Goal: Transaction & Acquisition: Book appointment/travel/reservation

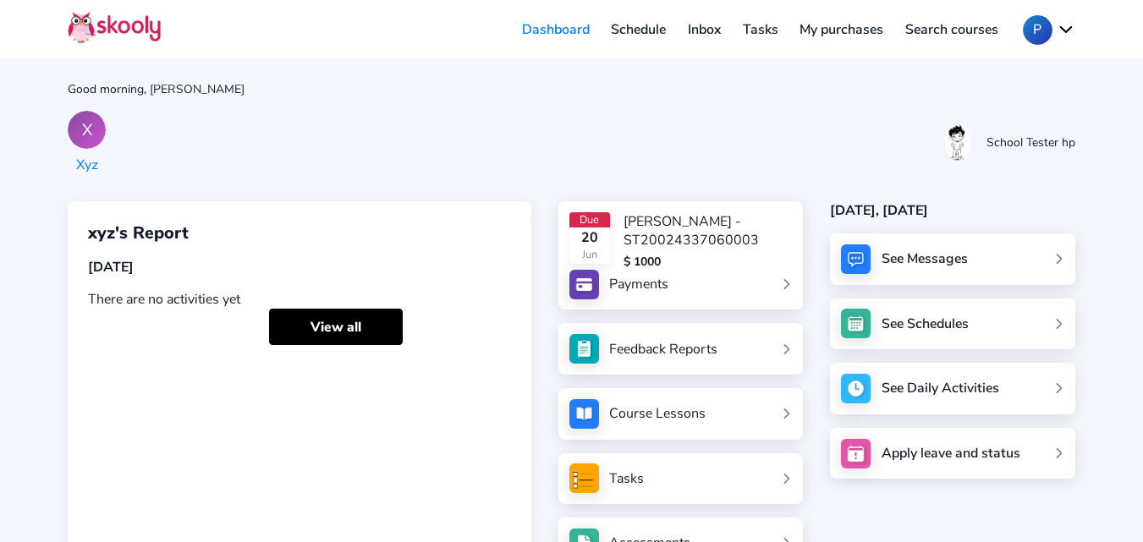
click at [650, 29] on link "Schedule" at bounding box center [639, 29] width 77 height 27
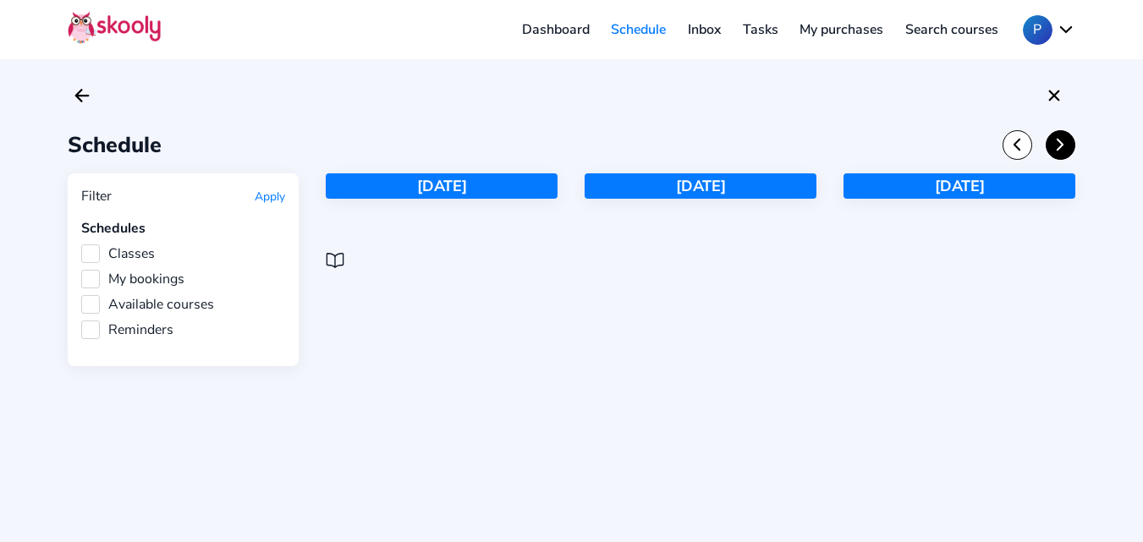
click at [1056, 148] on icon "Chevron Forward" at bounding box center [1060, 144] width 19 height 19
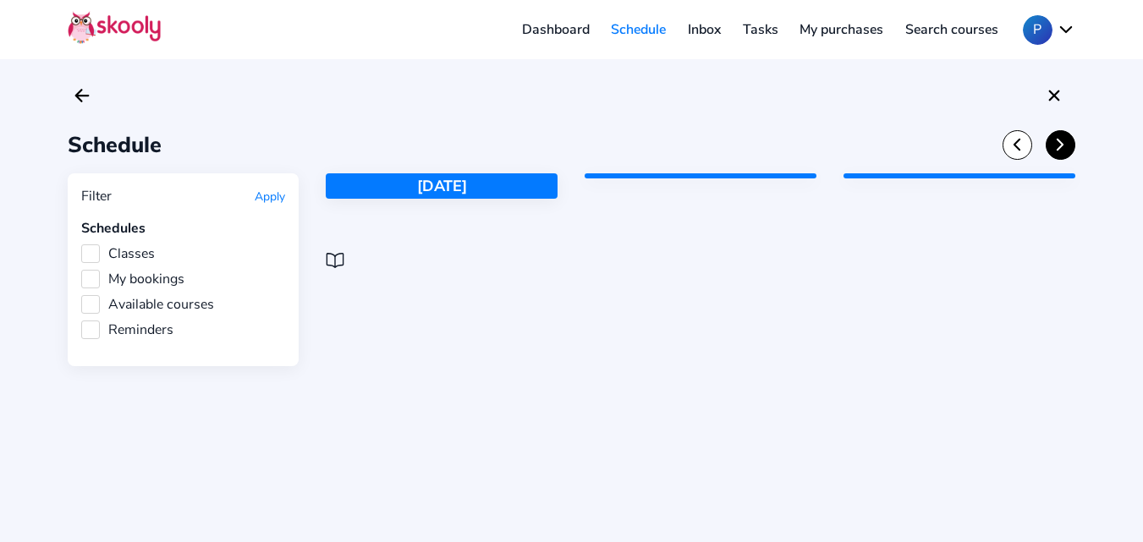
click at [1056, 148] on icon "Chevron Forward" at bounding box center [1060, 144] width 19 height 19
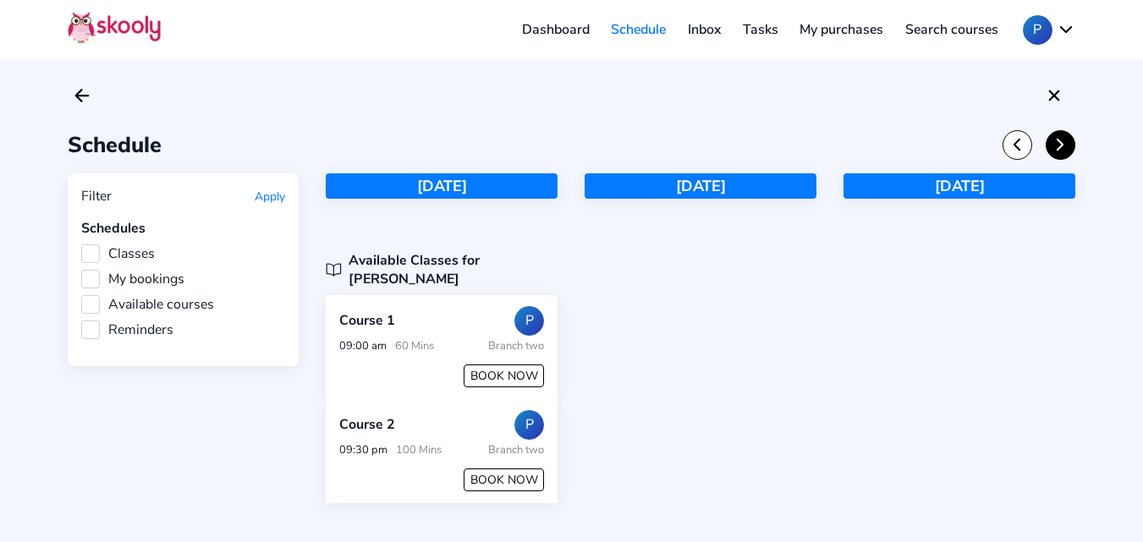
click at [1056, 148] on icon "Chevron Forward" at bounding box center [1060, 144] width 19 height 19
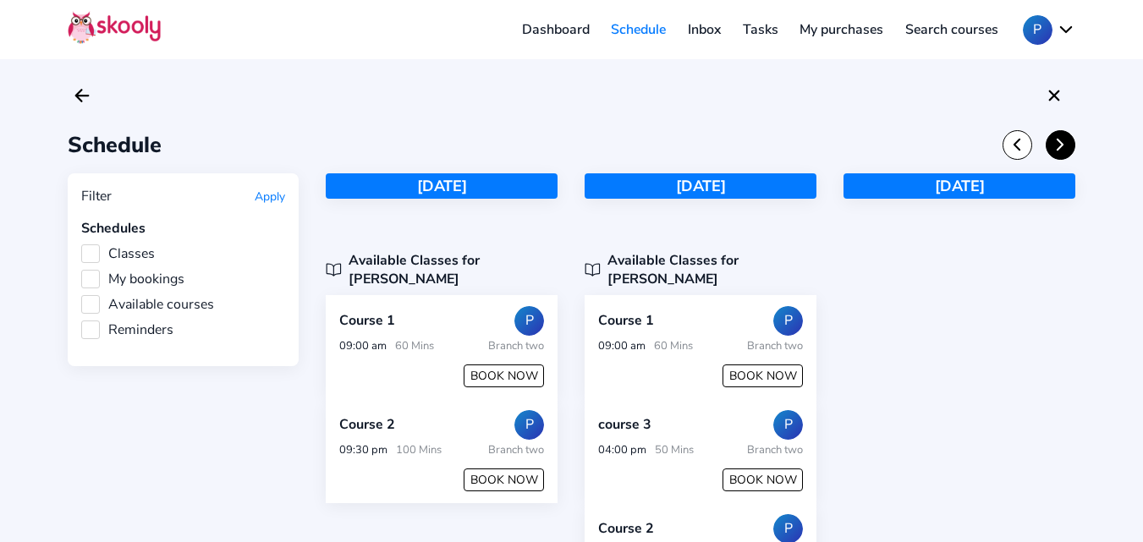
click at [1056, 148] on icon "Chevron Forward" at bounding box center [1060, 144] width 19 height 19
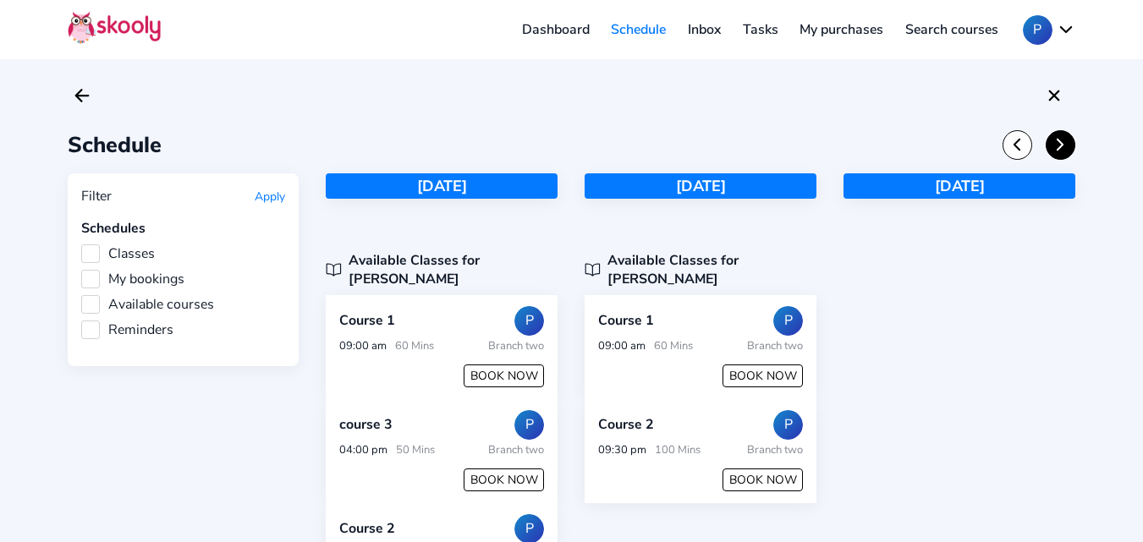
click at [1056, 148] on icon "Chevron Forward" at bounding box center [1060, 144] width 19 height 19
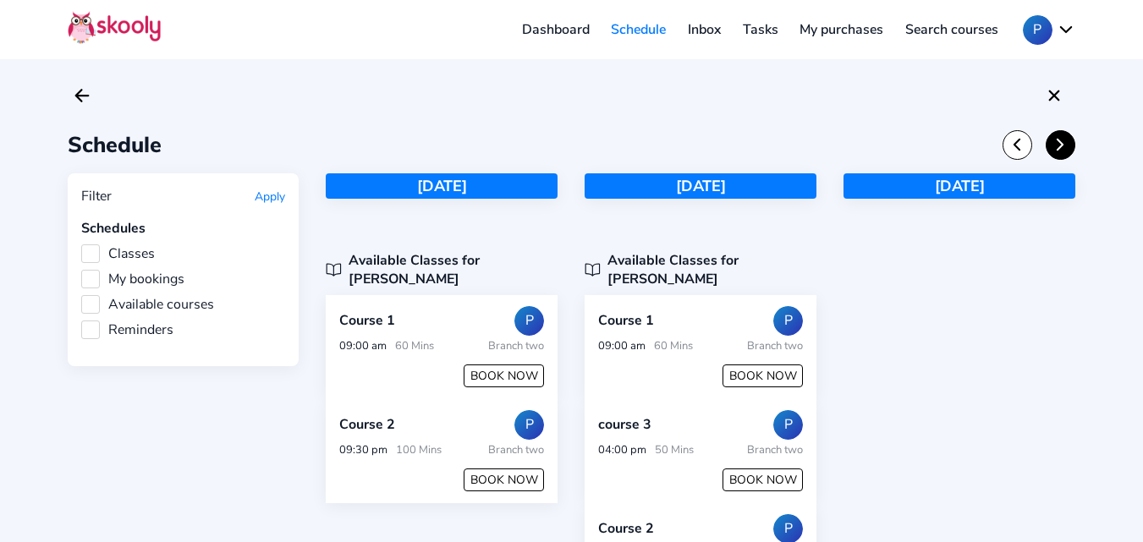
click at [1056, 148] on icon "Chevron Forward" at bounding box center [1060, 144] width 19 height 19
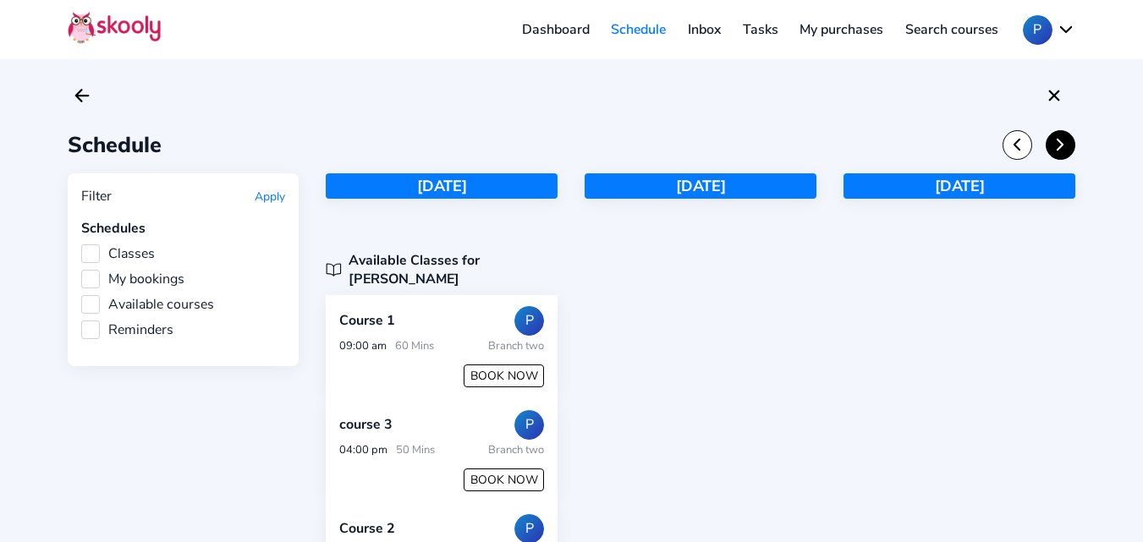
click at [1056, 148] on icon "Chevron Forward" at bounding box center [1060, 144] width 19 height 19
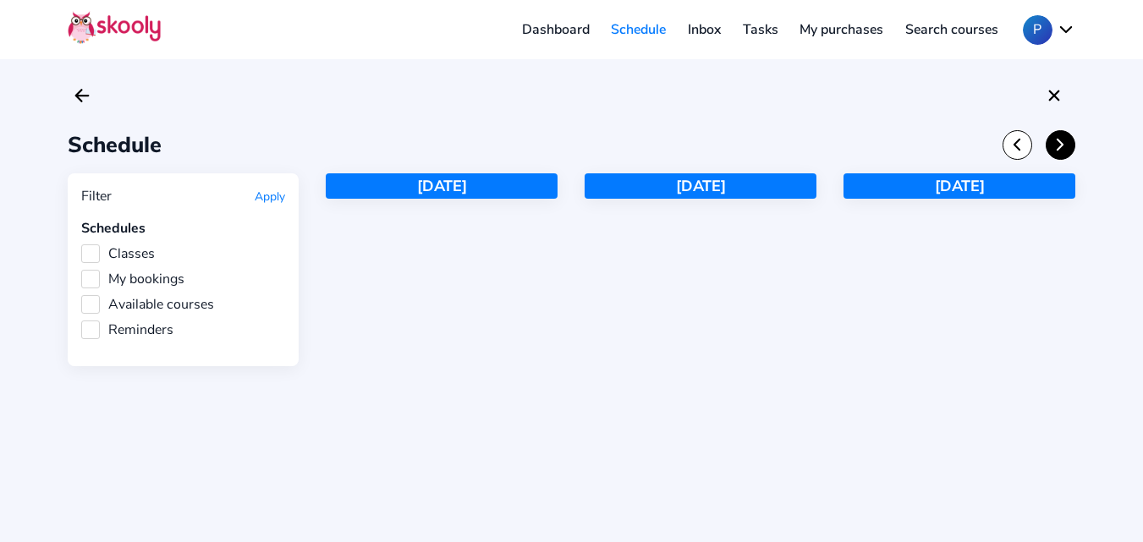
click at [1056, 148] on icon "Chevron Forward" at bounding box center [1060, 144] width 19 height 19
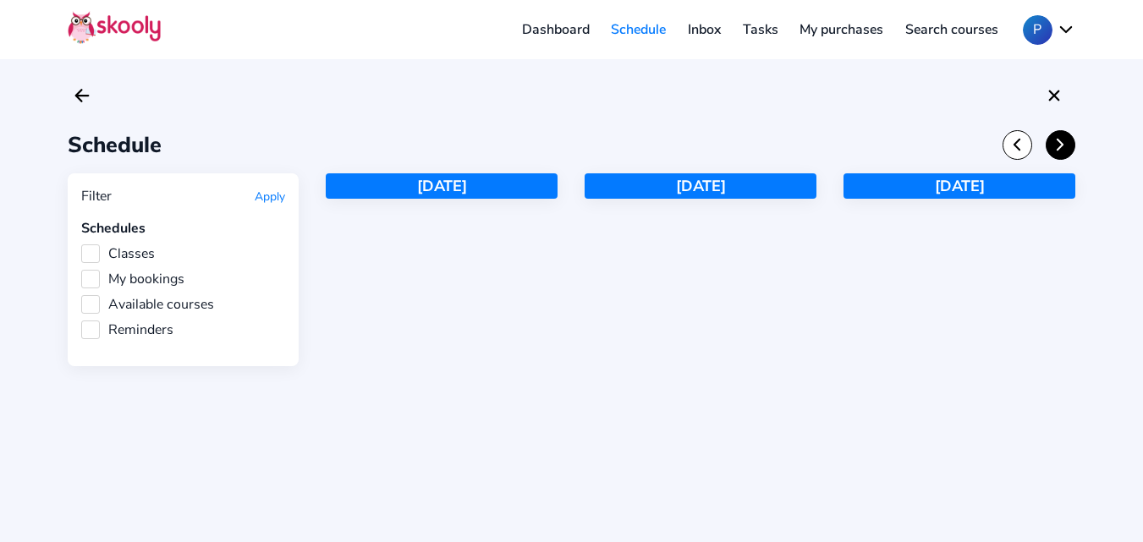
click at [1056, 148] on icon "Chevron Forward" at bounding box center [1060, 144] width 19 height 19
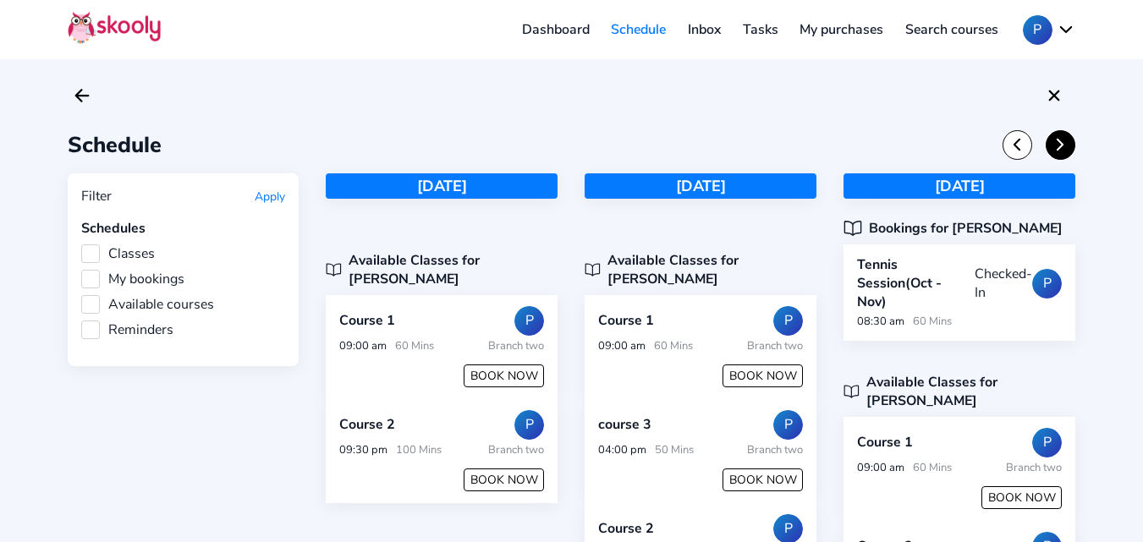
click at [1055, 146] on icon "Chevron Forward" at bounding box center [1060, 144] width 19 height 19
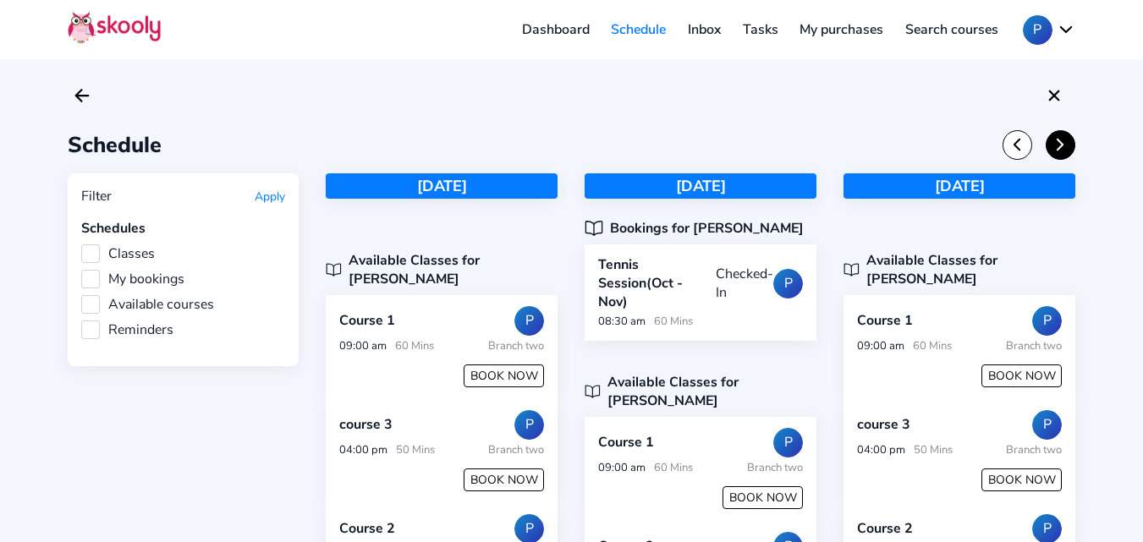
click at [1055, 146] on icon "Chevron Forward" at bounding box center [1060, 144] width 19 height 19
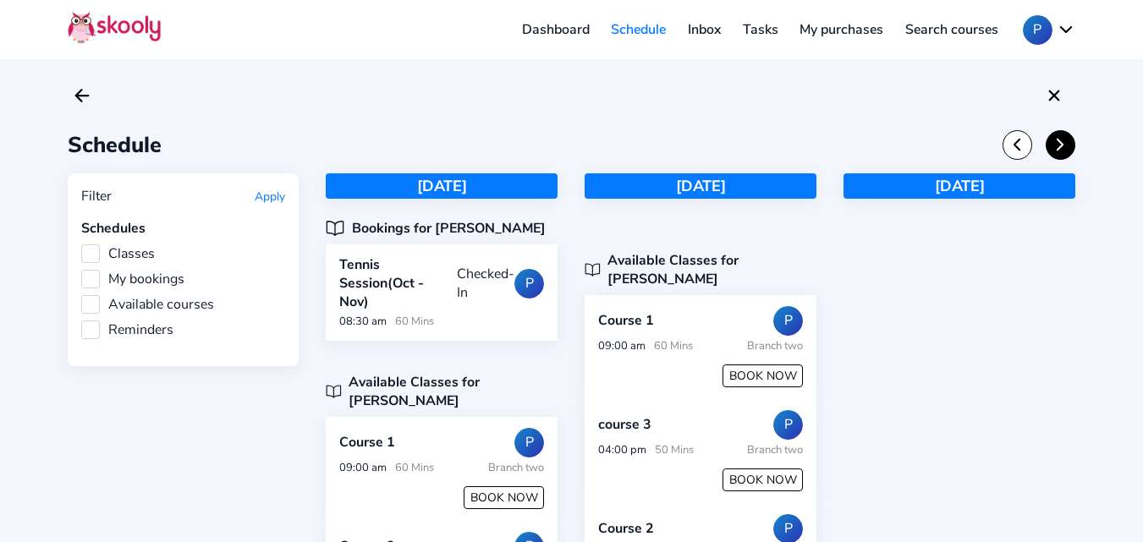
click at [1055, 146] on icon "Chevron Forward" at bounding box center [1060, 144] width 19 height 19
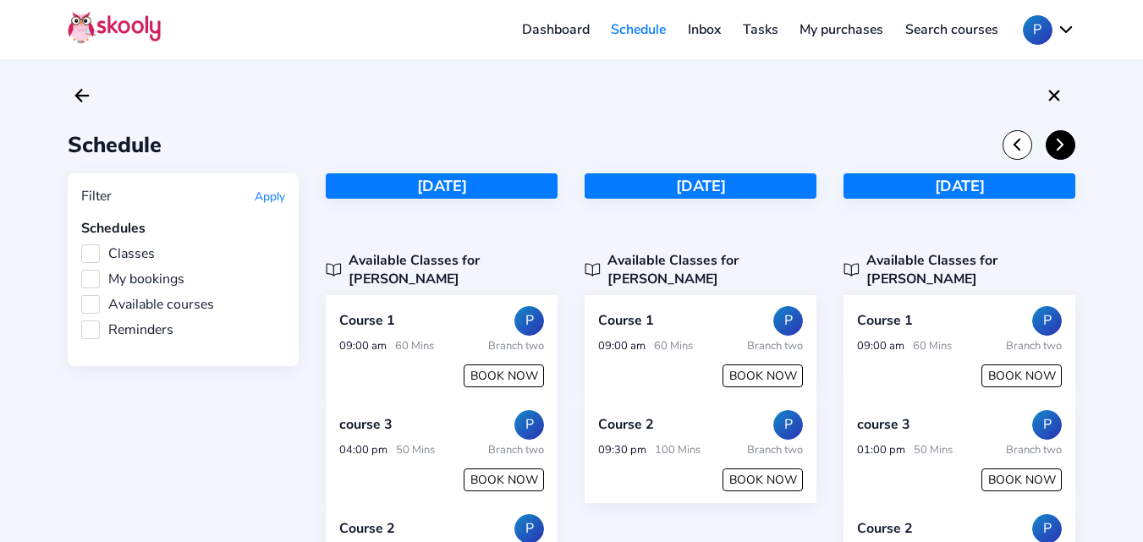
click at [1055, 146] on icon "Chevron Forward" at bounding box center [1060, 144] width 19 height 19
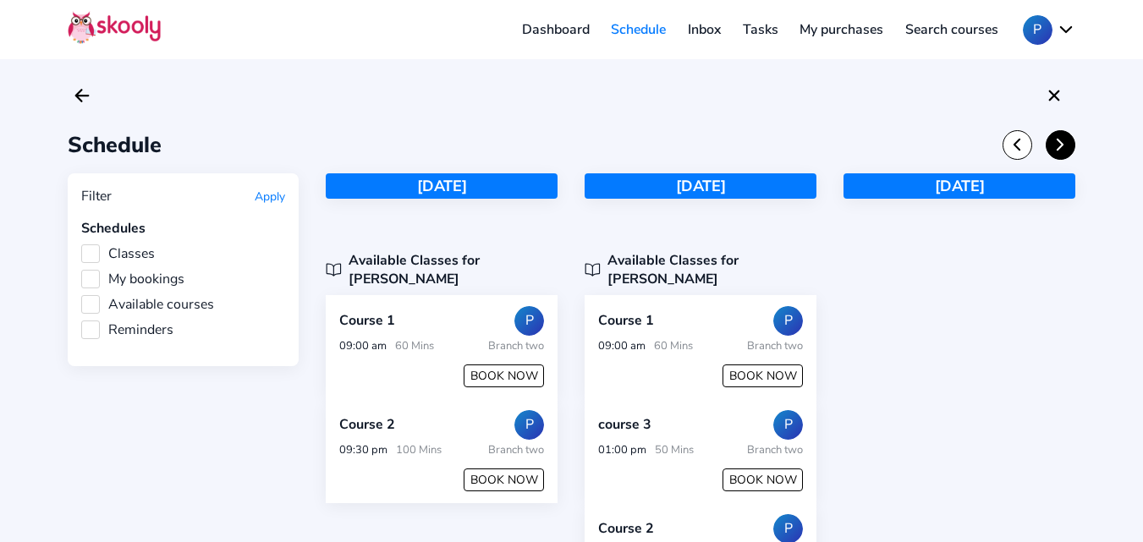
click at [1055, 146] on icon "Chevron Forward" at bounding box center [1060, 144] width 19 height 19
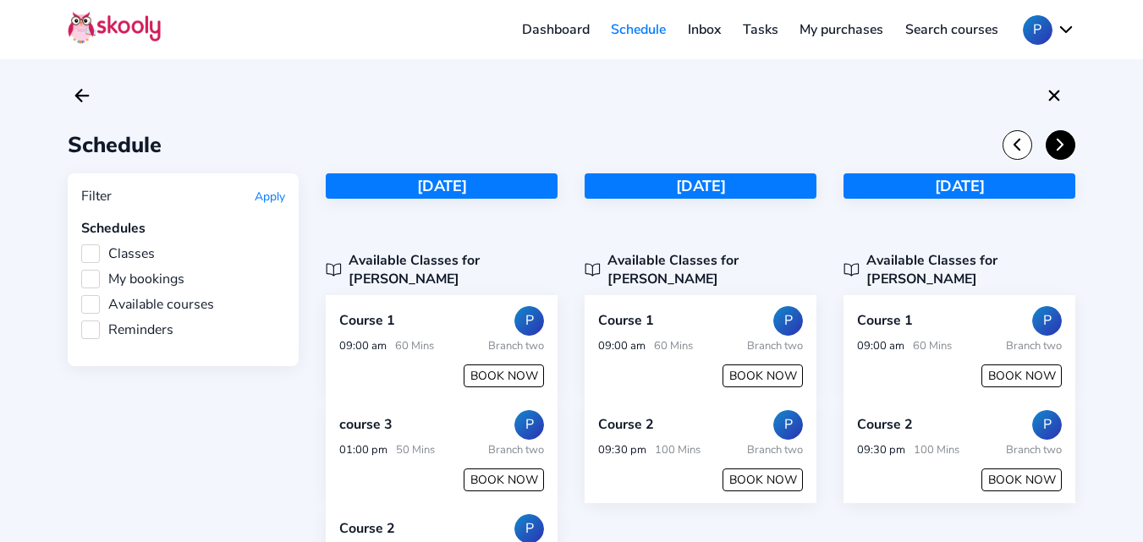
click at [1055, 146] on icon "Chevron Forward" at bounding box center [1060, 144] width 19 height 19
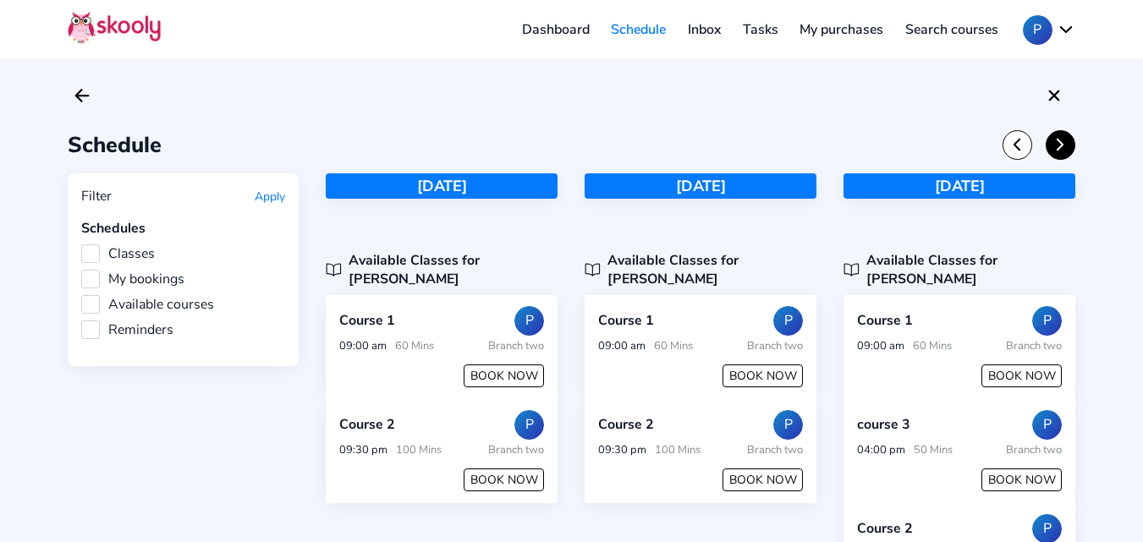
click at [1055, 146] on icon "Chevron Forward" at bounding box center [1060, 144] width 19 height 19
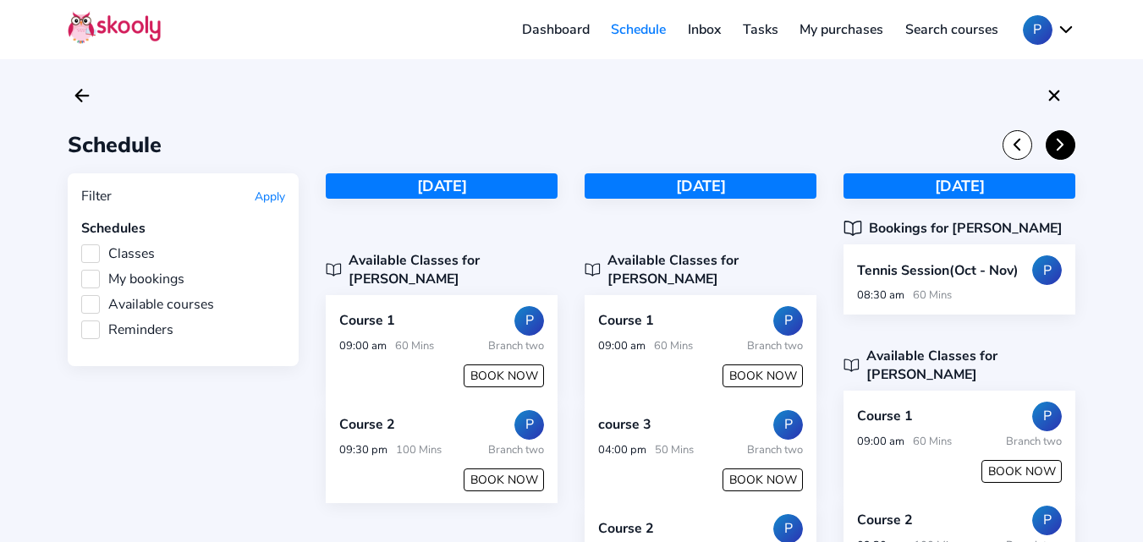
click at [1058, 142] on icon "Chevron Forward" at bounding box center [1060, 144] width 19 height 19
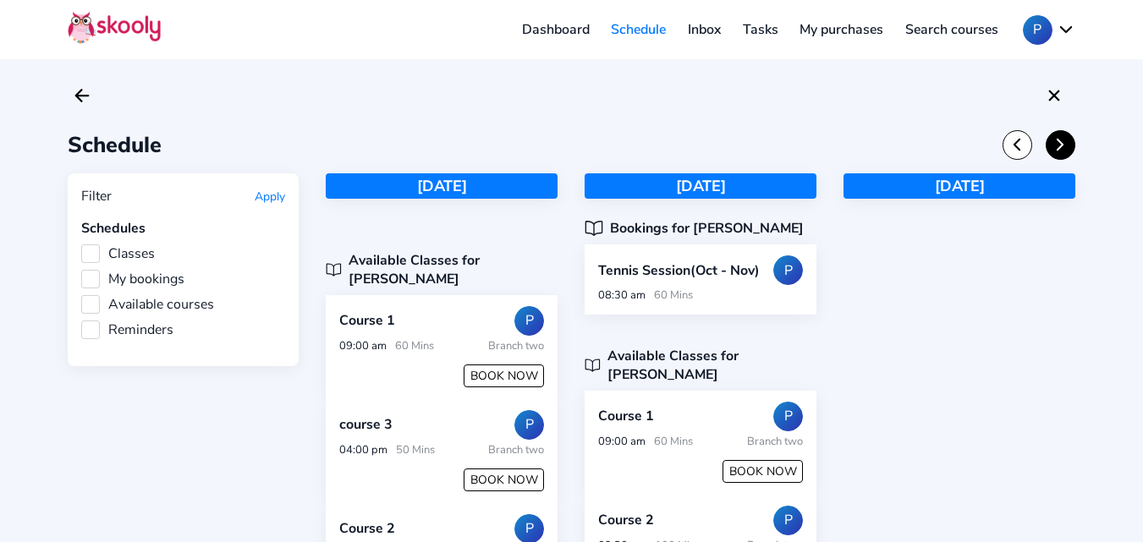
click at [1058, 142] on icon "Chevron Forward" at bounding box center [1060, 144] width 19 height 19
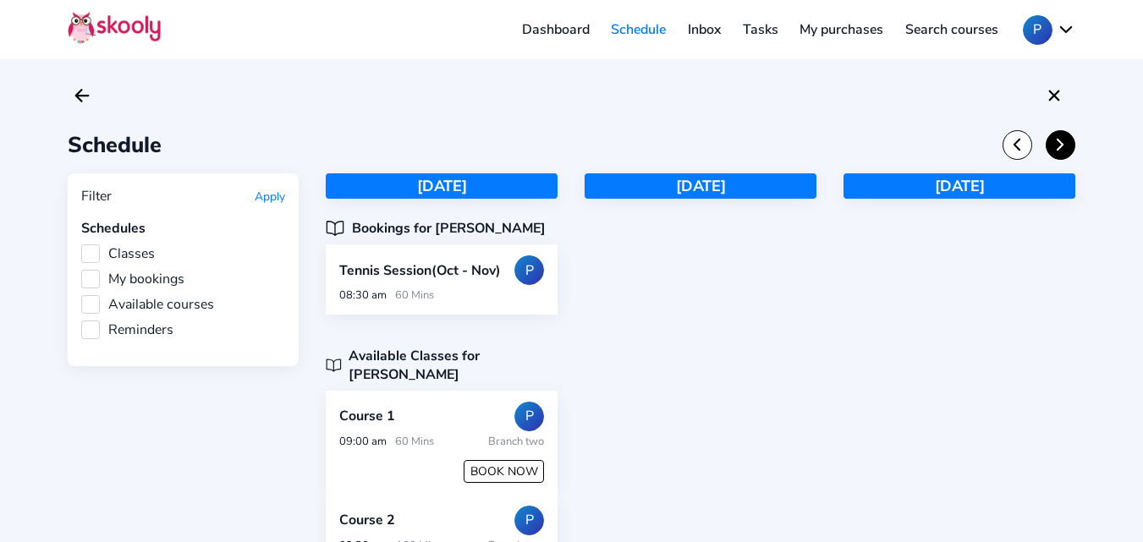
click at [1058, 142] on icon "Chevron Forward" at bounding box center [1060, 144] width 19 height 19
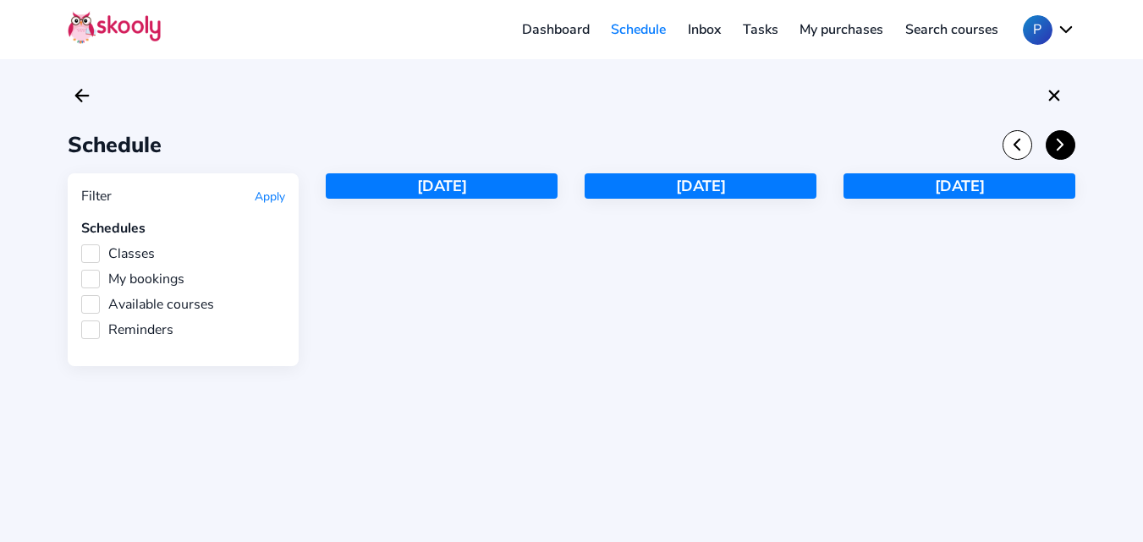
click at [1058, 142] on icon "Chevron Forward" at bounding box center [1060, 144] width 19 height 19
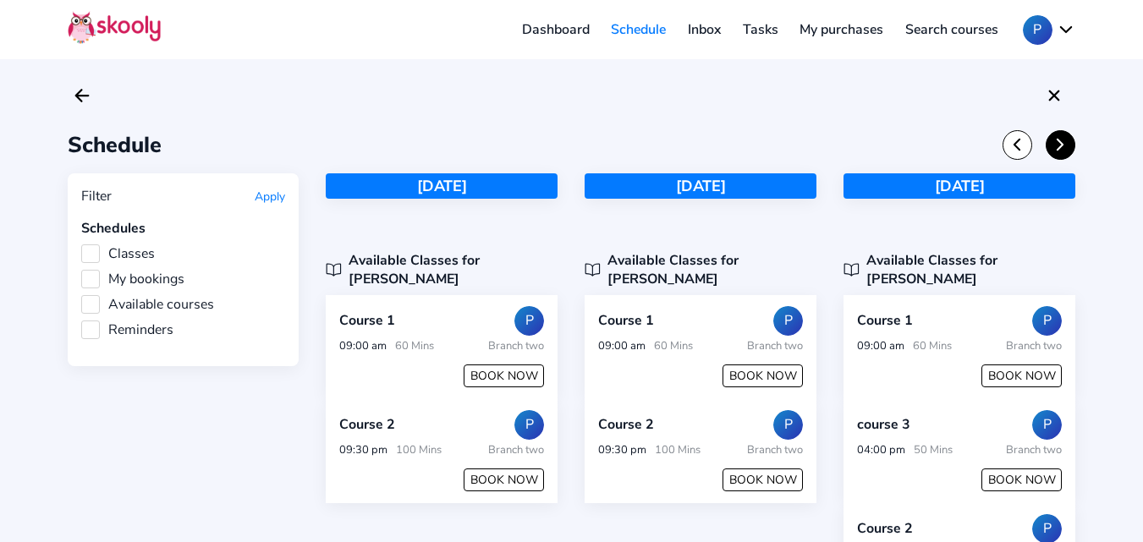
click at [1058, 147] on icon "Chevron Forward" at bounding box center [1060, 144] width 19 height 19
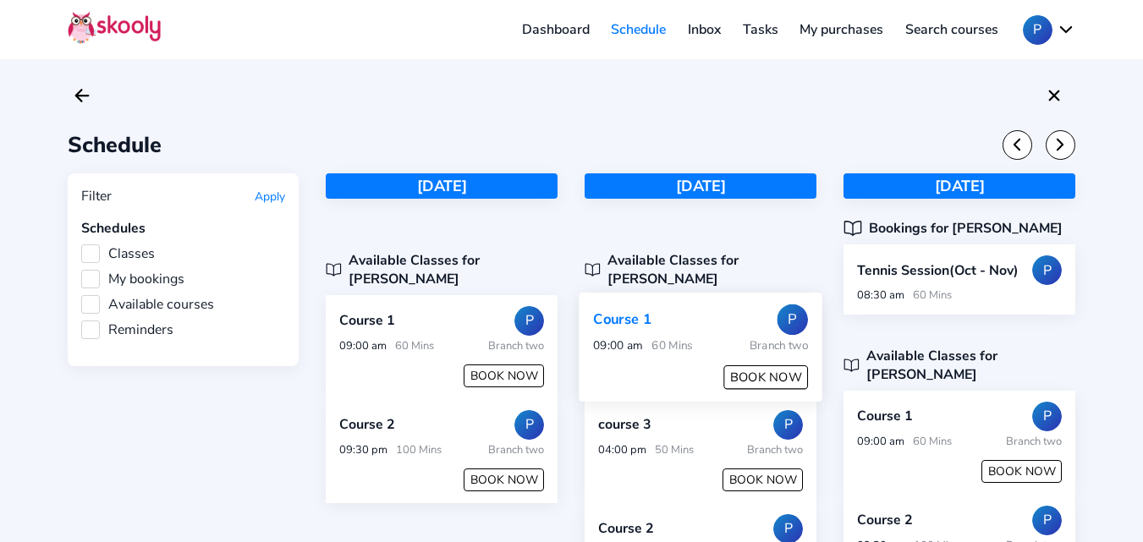
click at [793, 365] on button "BOOK NOW" at bounding box center [766, 377] width 85 height 25
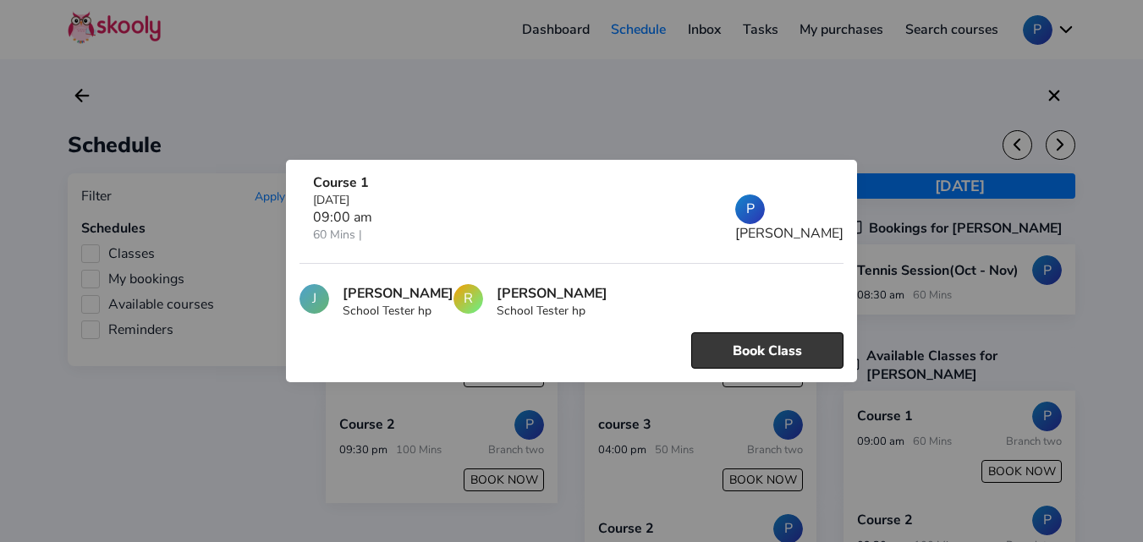
click at [784, 348] on button "Book Class" at bounding box center [767, 350] width 152 height 36
click at [769, 123] on div at bounding box center [571, 271] width 1143 height 542
click at [826, 138] on div at bounding box center [571, 271] width 1143 height 542
click at [979, 139] on div at bounding box center [571, 271] width 1143 height 542
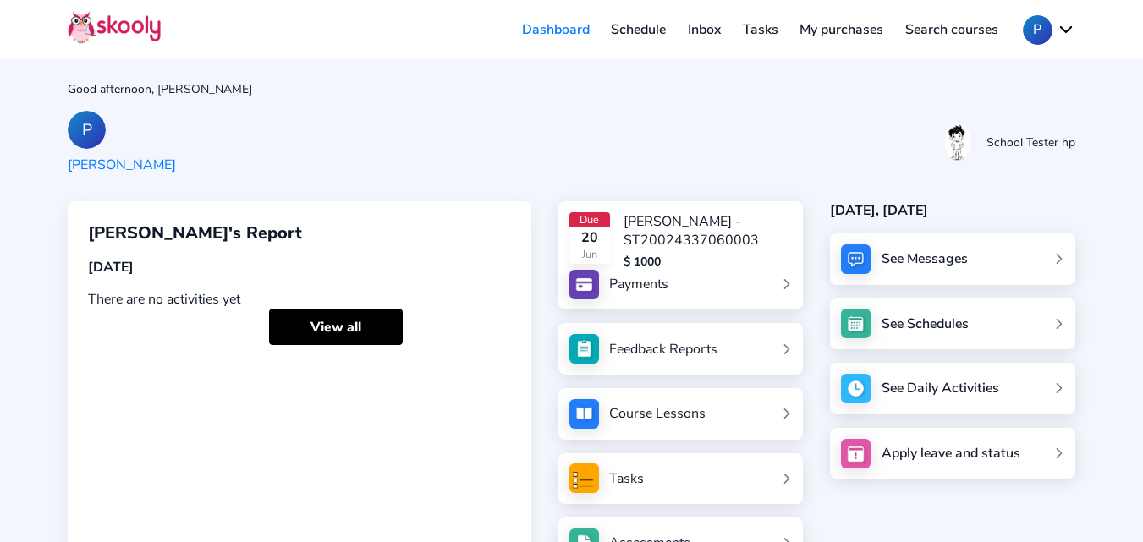
click at [648, 27] on link "Schedule" at bounding box center [639, 29] width 77 height 27
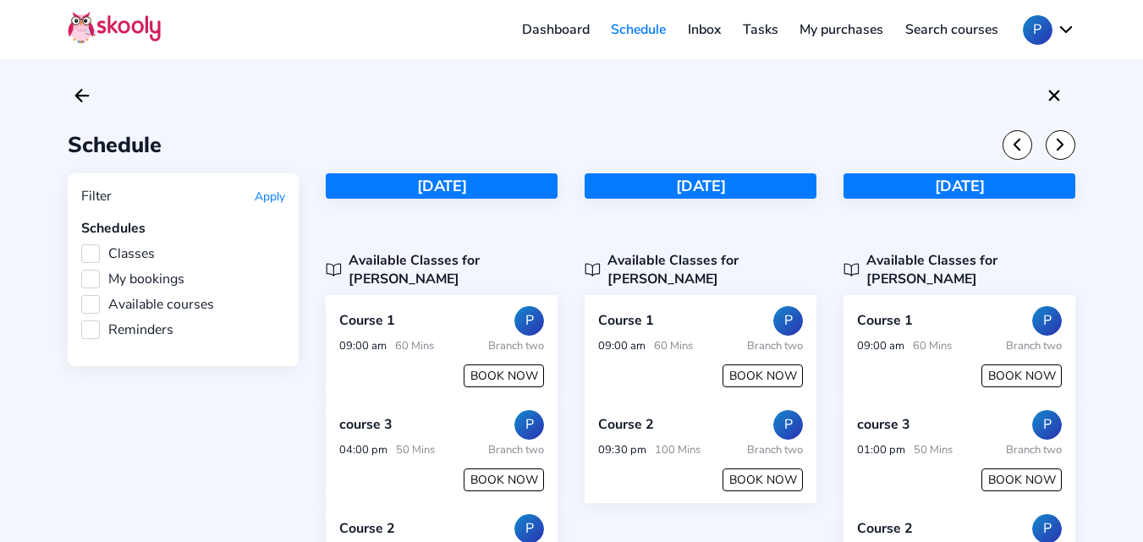
click at [1015, 31] on div "P My account Logout Contact support English" at bounding box center [1042, 30] width 66 height 30
click at [1032, 30] on button "P" at bounding box center [1049, 30] width 52 height 30
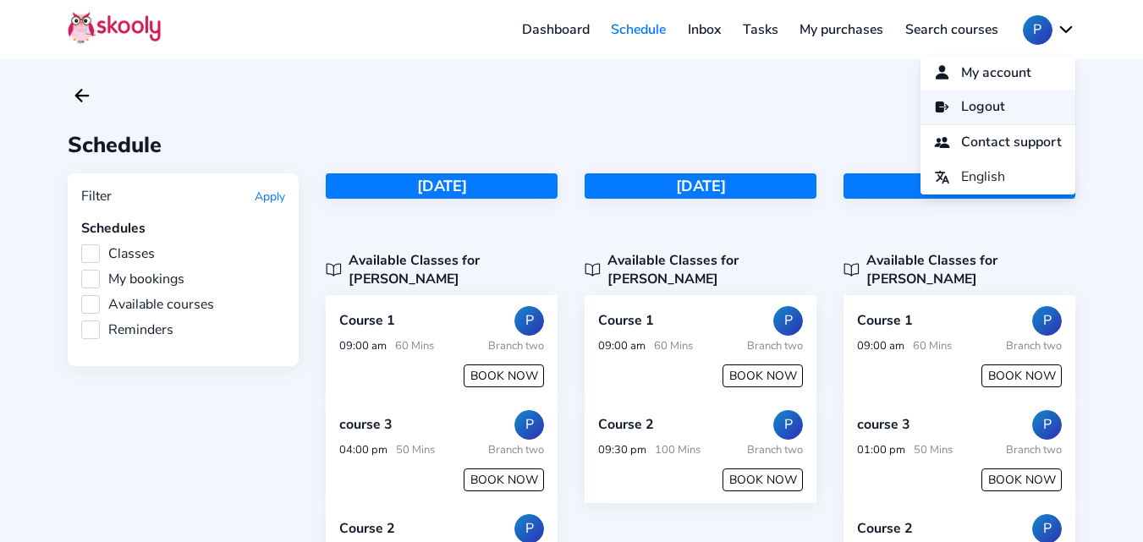
click at [1005, 102] on link "Logout" at bounding box center [997, 107] width 155 height 35
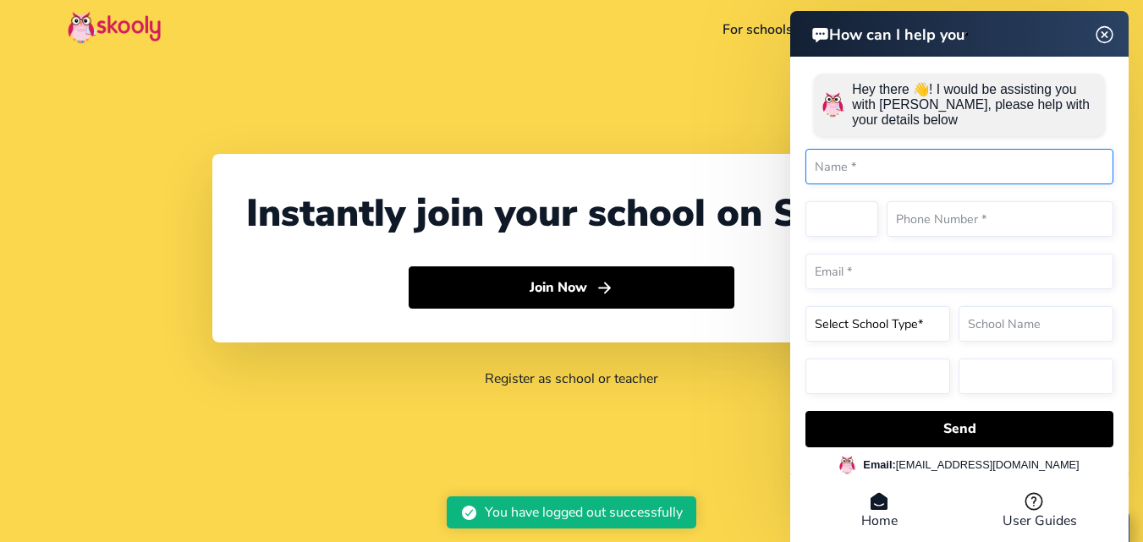
select select "91"
select select "[GEOGRAPHIC_DATA]"
select select "[GEOGRAPHIC_DATA]/[GEOGRAPHIC_DATA]"
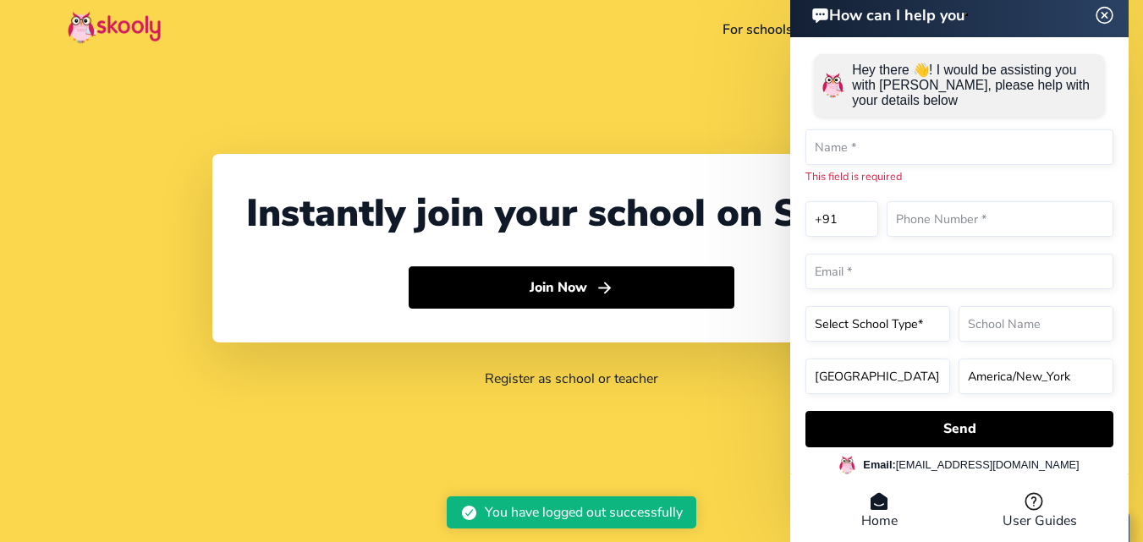
click at [1100, 34] on div "How can I help you Hey there 👋! I would be assisting you with Skooly, please he…" at bounding box center [959, 270] width 338 height 556
click at [1112, 9] on img at bounding box center [1105, 14] width 32 height 21
click at [1106, 8] on img at bounding box center [1105, 14] width 32 height 21
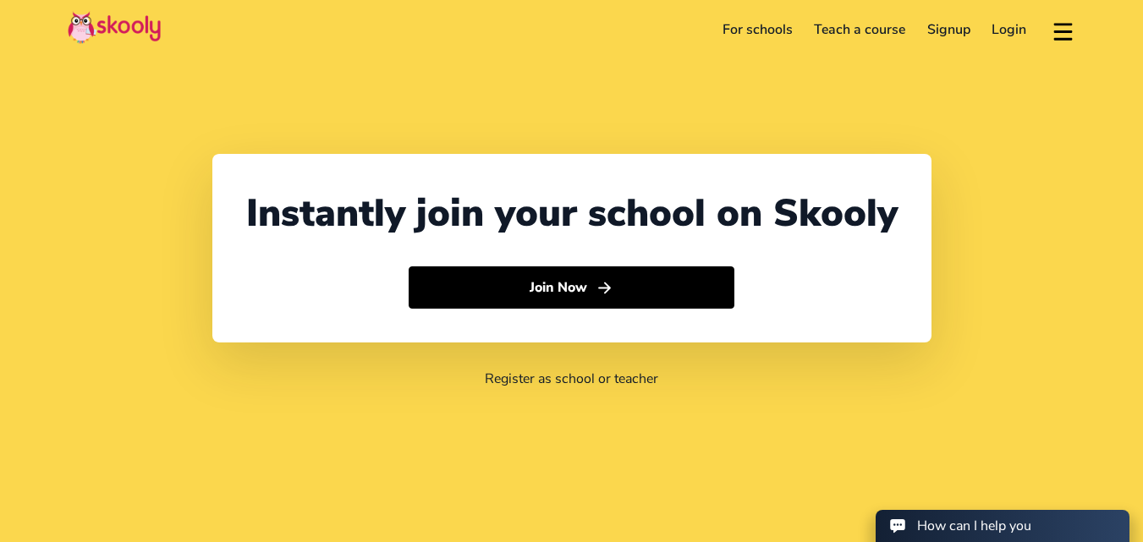
click at [1007, 33] on link "Login" at bounding box center [1009, 29] width 57 height 27
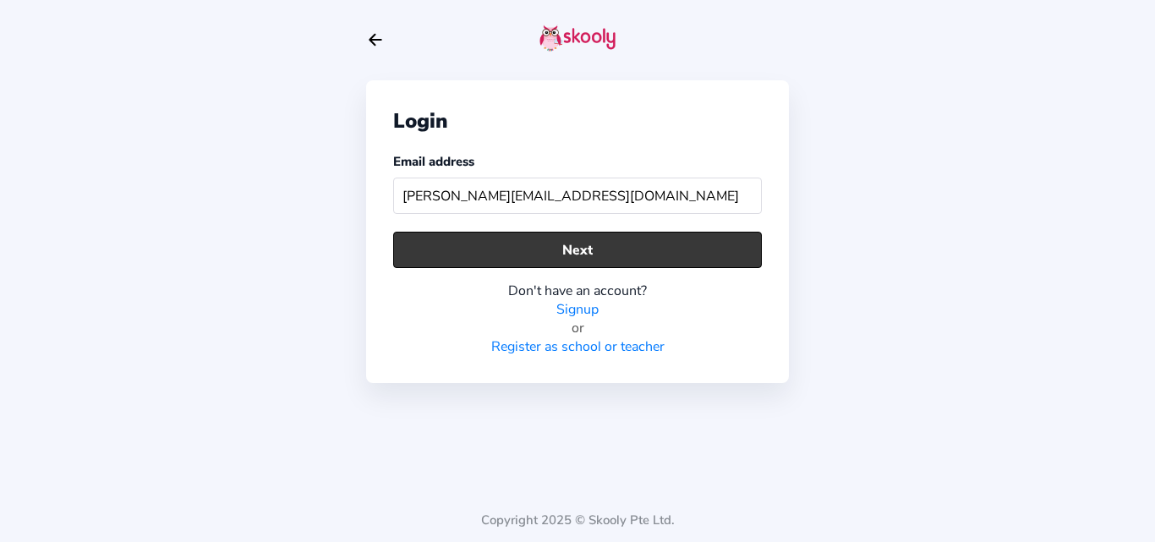
type input "[PERSON_NAME][EMAIL_ADDRESS][DOMAIN_NAME]"
click at [596, 242] on button "Next" at bounding box center [577, 250] width 369 height 36
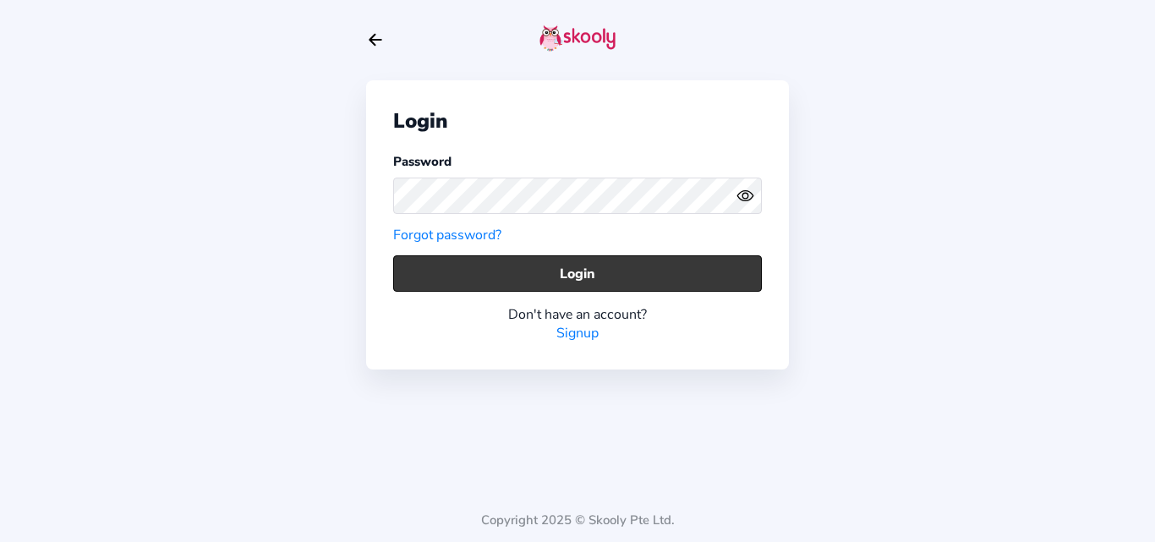
click at [480, 268] on button "Login" at bounding box center [577, 273] width 369 height 36
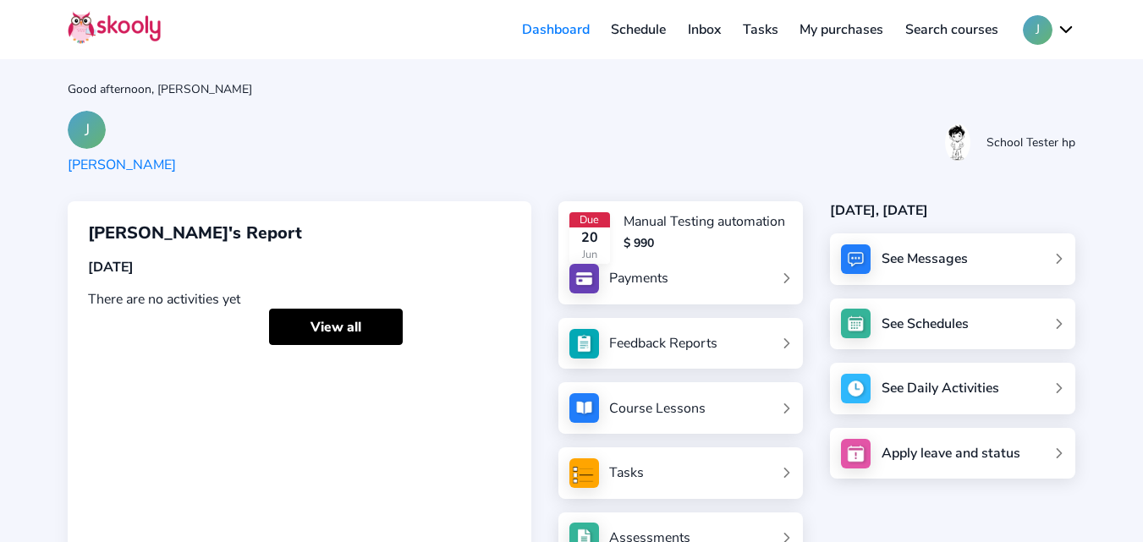
click at [641, 32] on link "Schedule" at bounding box center [639, 29] width 77 height 27
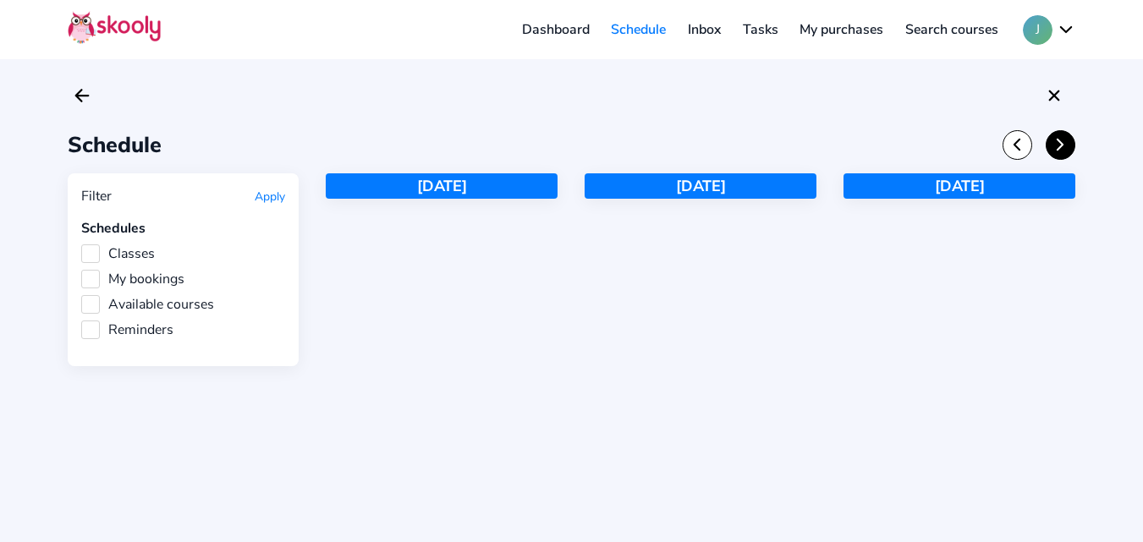
click at [1056, 152] on icon "Chevron Forward" at bounding box center [1060, 144] width 19 height 19
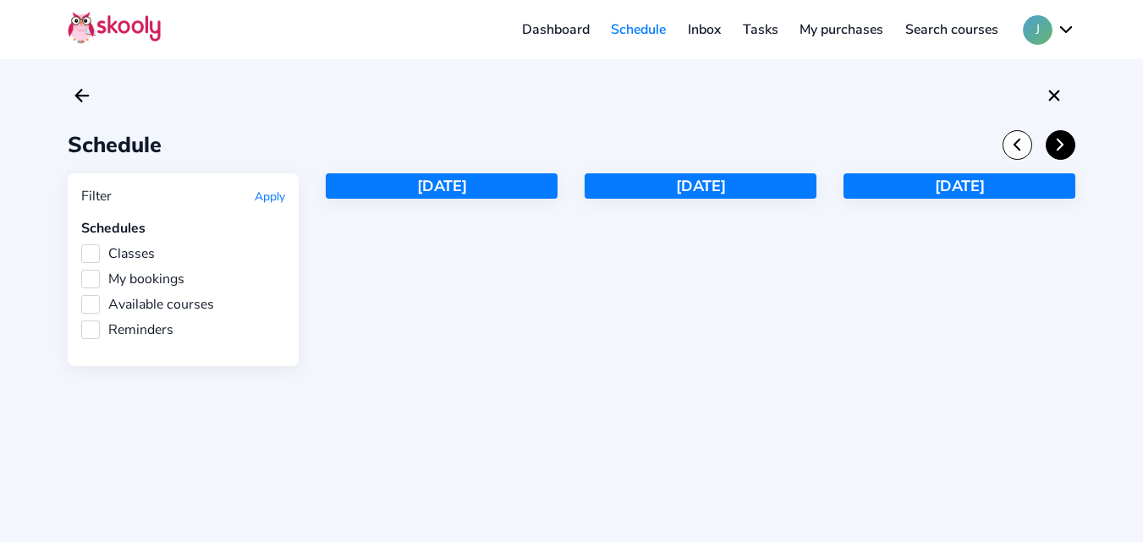
click at [1056, 152] on icon "Chevron Forward" at bounding box center [1060, 144] width 19 height 19
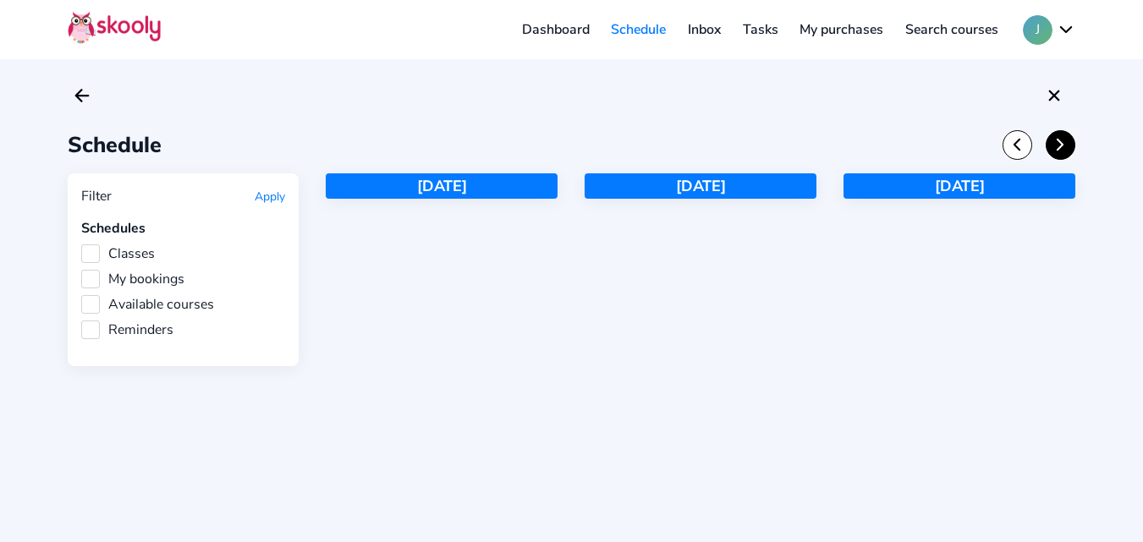
click at [1056, 152] on icon "Chevron Forward" at bounding box center [1060, 144] width 19 height 19
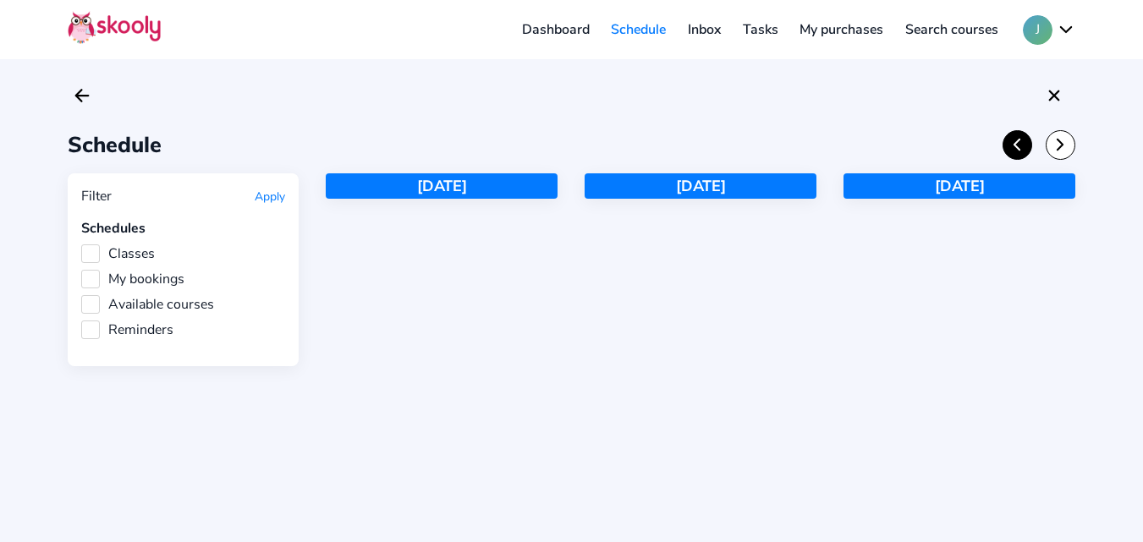
click at [1012, 145] on icon "Chevron Back" at bounding box center [1016, 144] width 19 height 19
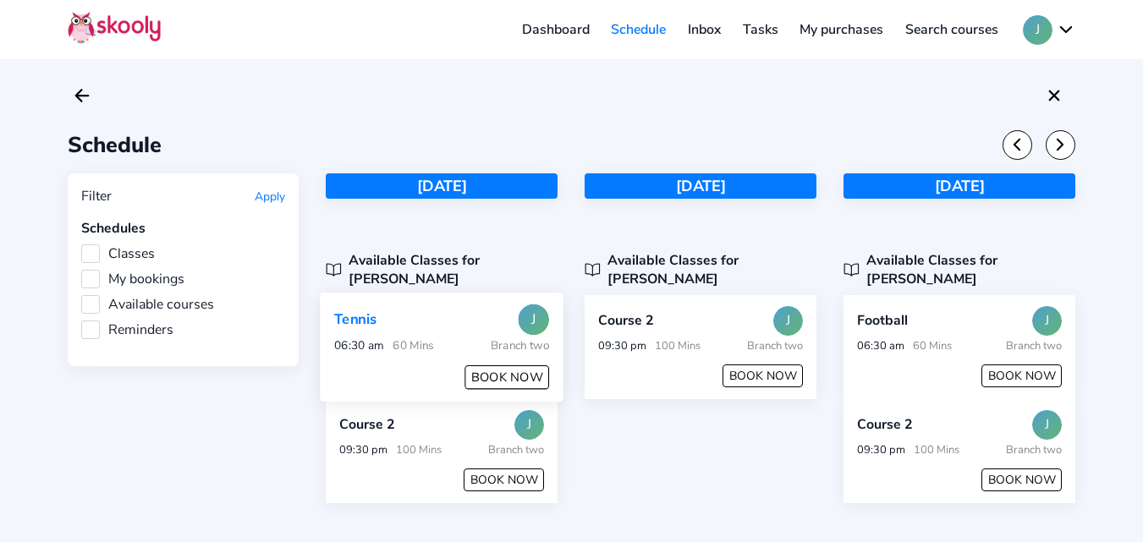
click at [501, 365] on button "BOOK NOW" at bounding box center [507, 377] width 85 height 25
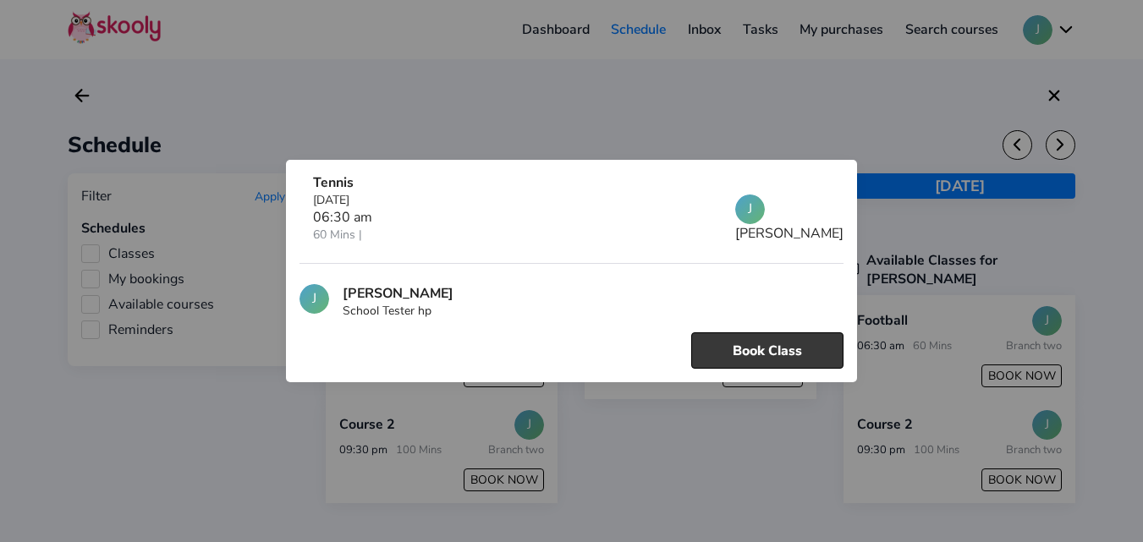
click at [741, 328] on div "J [PERSON_NAME] School Tester hp Book Class" at bounding box center [571, 316] width 545 height 105
click at [740, 343] on button "Book Class" at bounding box center [767, 350] width 152 height 36
click at [58, 368] on div at bounding box center [571, 271] width 1143 height 542
click at [694, 123] on div at bounding box center [571, 271] width 1143 height 542
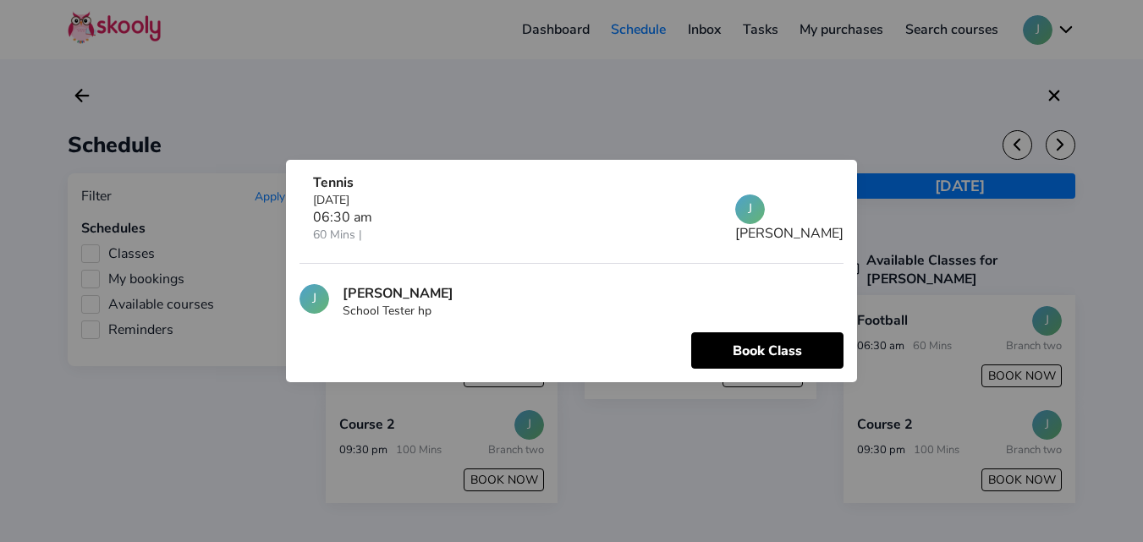
click at [25, 199] on div at bounding box center [571, 271] width 1143 height 542
click at [433, 123] on div at bounding box center [571, 271] width 1143 height 542
drag, startPoint x: 1142, startPoint y: 205, endPoint x: 974, endPoint y: 177, distance: 170.6
click at [1141, 205] on div at bounding box center [571, 271] width 1143 height 542
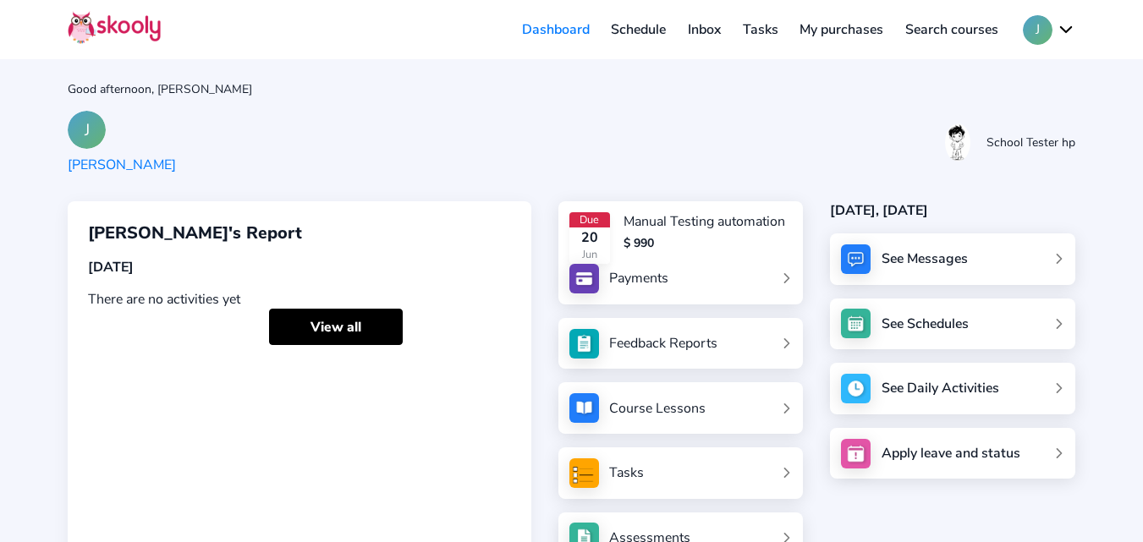
click at [638, 26] on link "Schedule" at bounding box center [639, 29] width 77 height 27
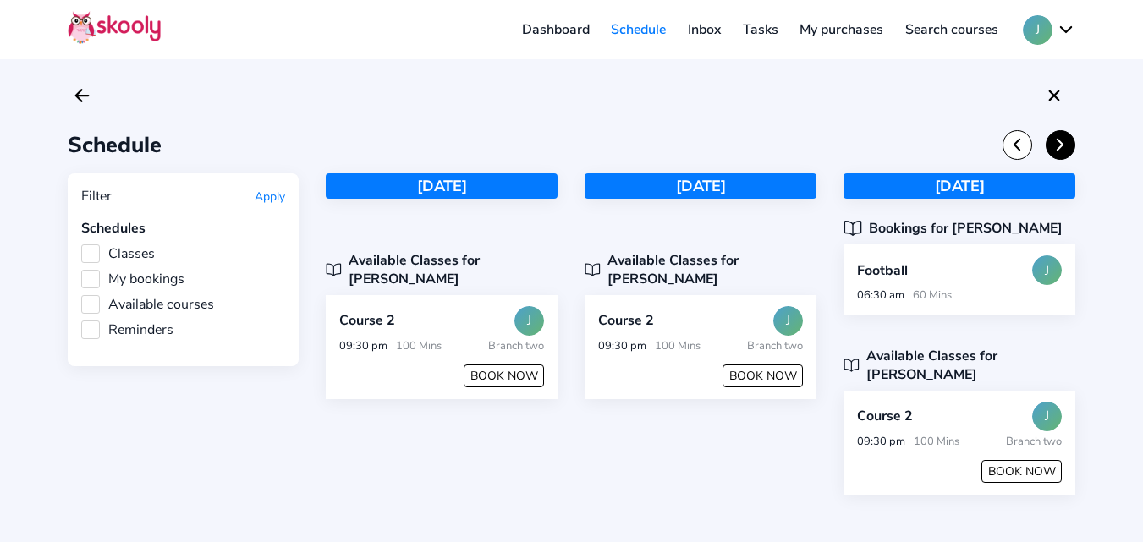
click at [1063, 146] on icon "Chevron Forward" at bounding box center [1060, 144] width 19 height 19
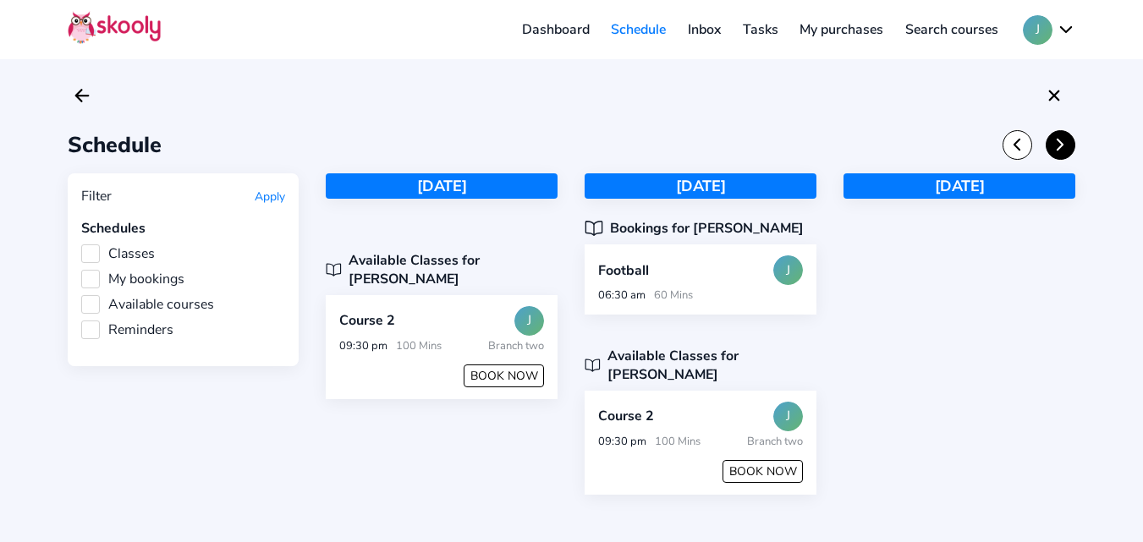
click at [1063, 146] on icon "Chevron Forward" at bounding box center [1060, 144] width 19 height 19
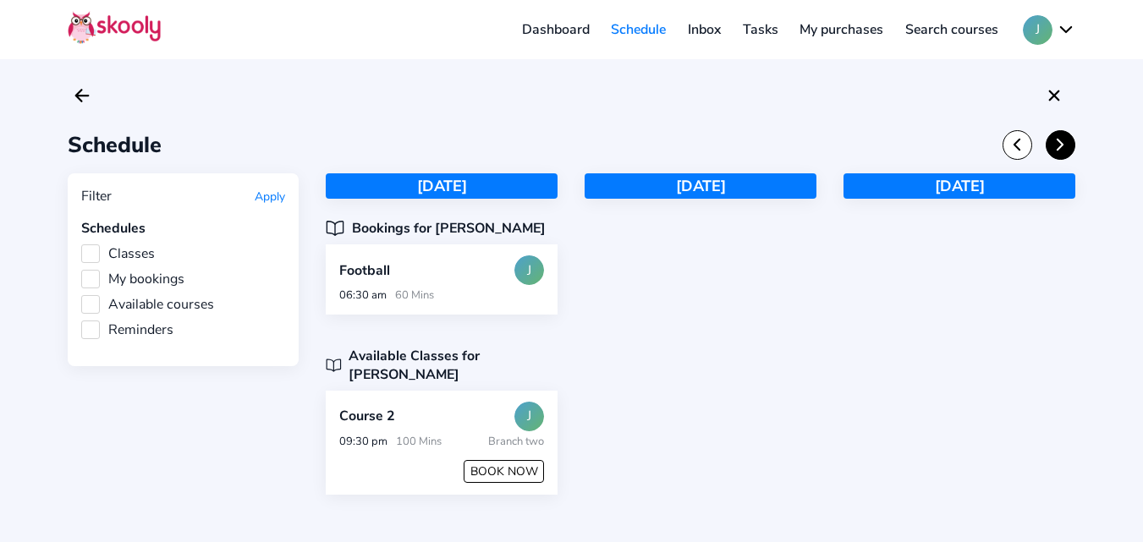
click at [1063, 146] on icon "Chevron Forward" at bounding box center [1060, 144] width 19 height 19
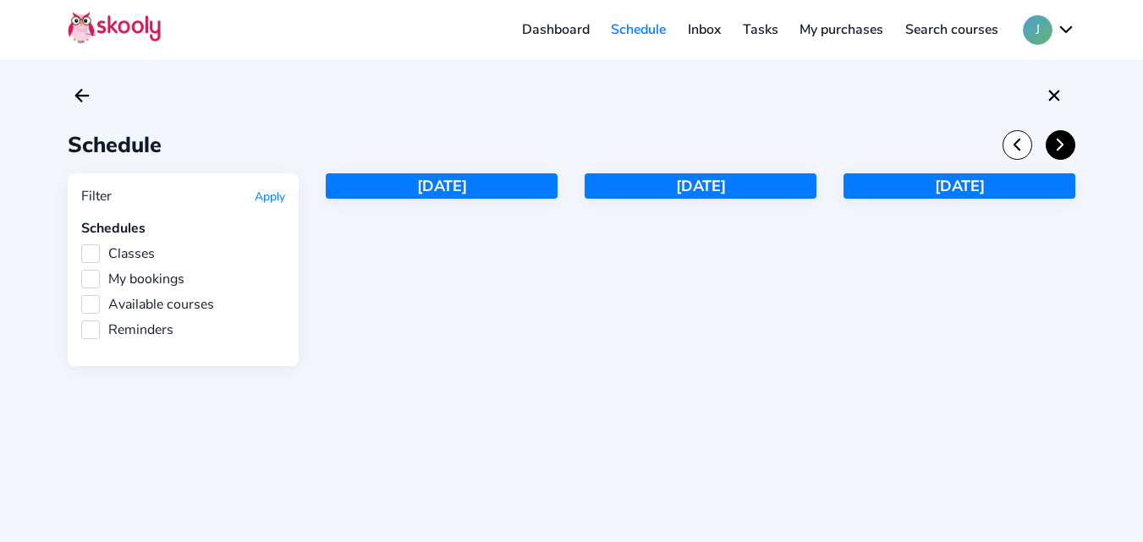
click at [1063, 146] on icon "Chevron Forward" at bounding box center [1060, 144] width 19 height 19
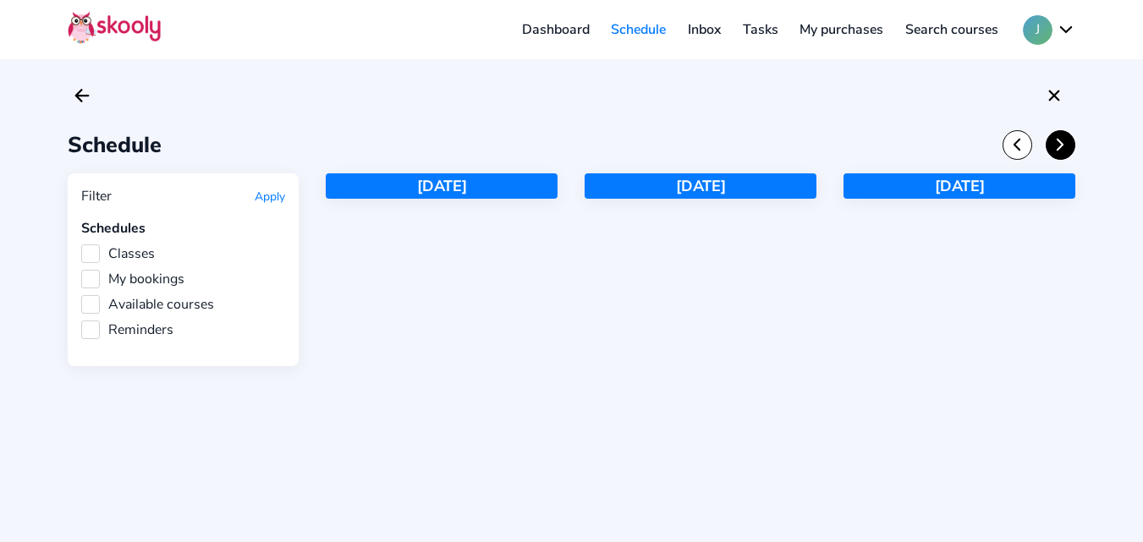
click at [1063, 146] on icon "Chevron Forward" at bounding box center [1060, 144] width 19 height 19
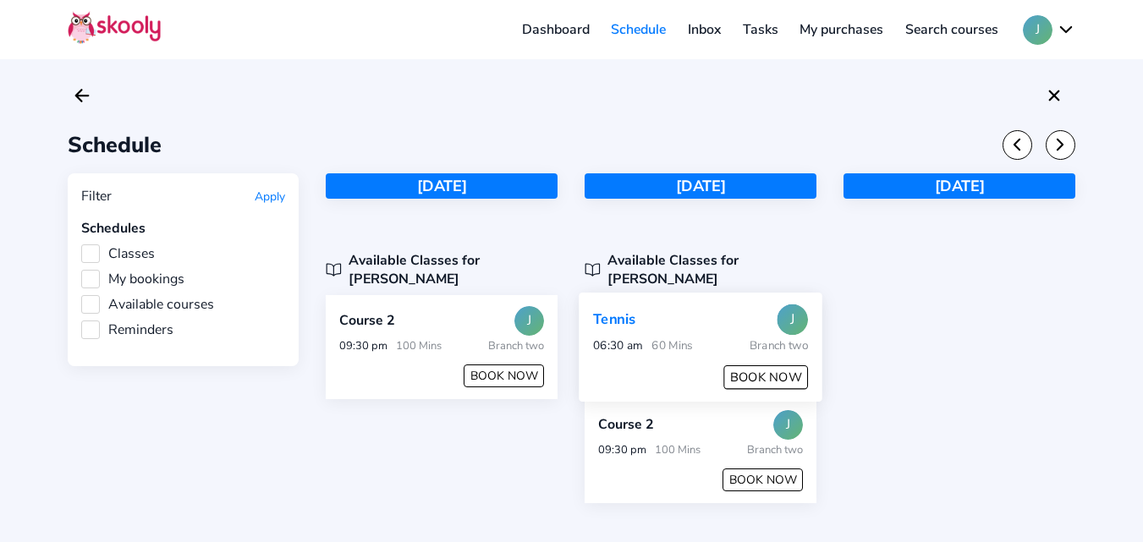
click at [761, 365] on button "BOOK NOW" at bounding box center [766, 377] width 85 height 25
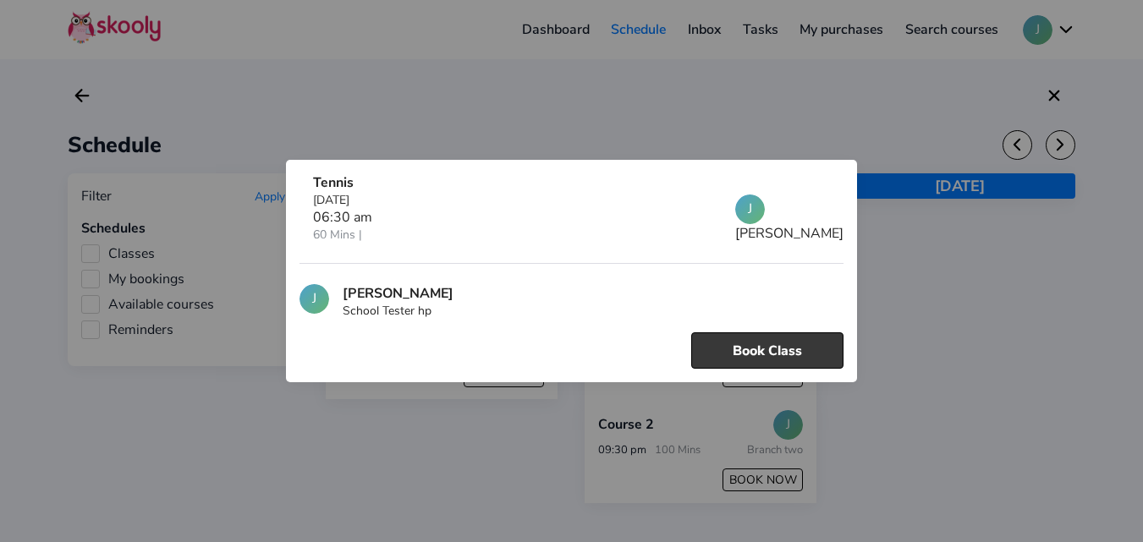
click at [754, 348] on button "Book Class" at bounding box center [767, 350] width 152 height 36
